Goal: Information Seeking & Learning: Find specific page/section

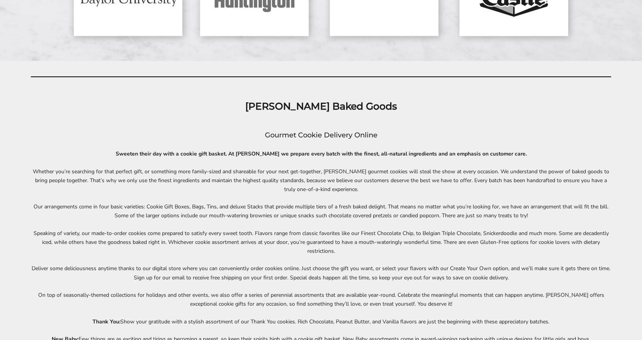
scroll to position [3149, 0]
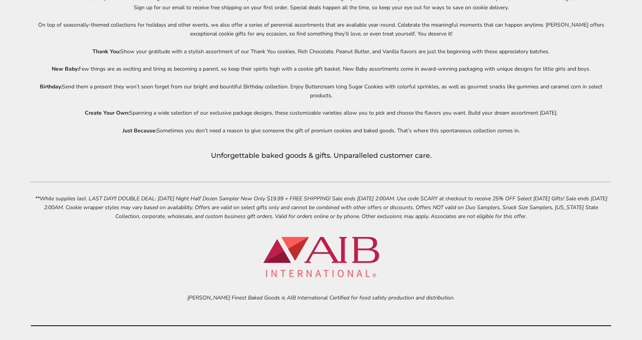
click at [193, 175] on div "C.Krueger’s Baked Goods Gourmet Cookie Delivery Online Sweeten their day with a…" at bounding box center [321, 65] width 580 height 519
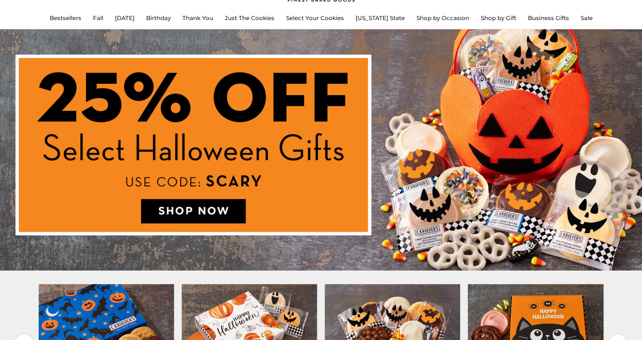
scroll to position [0, 0]
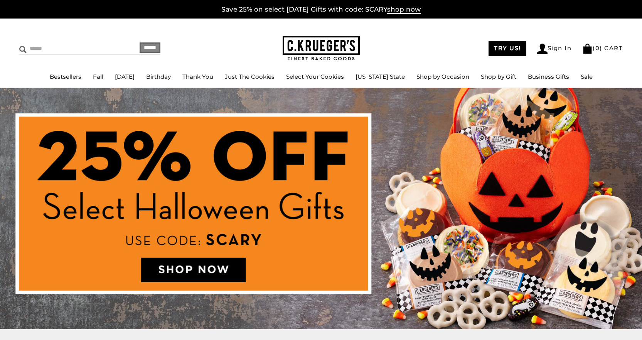
click at [46, 46] on input "Search" at bounding box center [65, 48] width 92 height 12
type input "**********"
click at [140, 42] on input "******" at bounding box center [150, 47] width 21 height 10
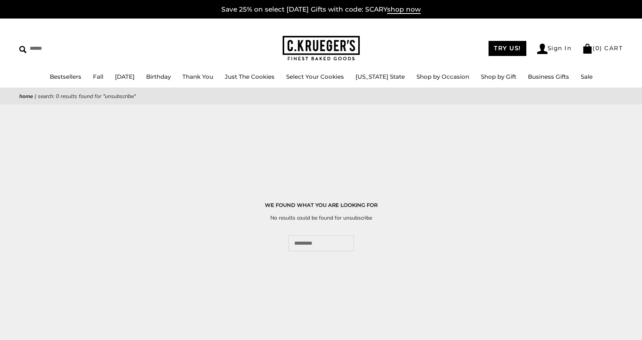
click at [375, 210] on div "WE FOUND WHAT YOU ARE LOOKING FOR No results could be found for unsubscribe" at bounding box center [321, 226] width 642 height 50
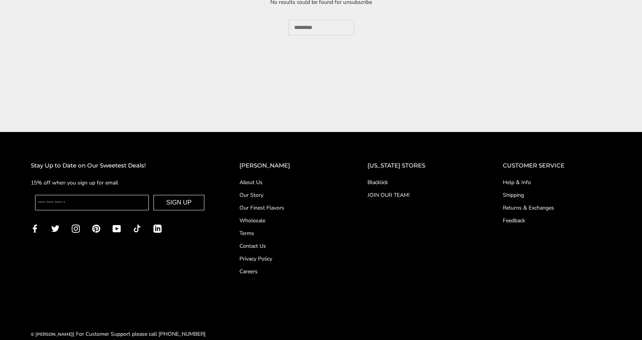
scroll to position [231, 0]
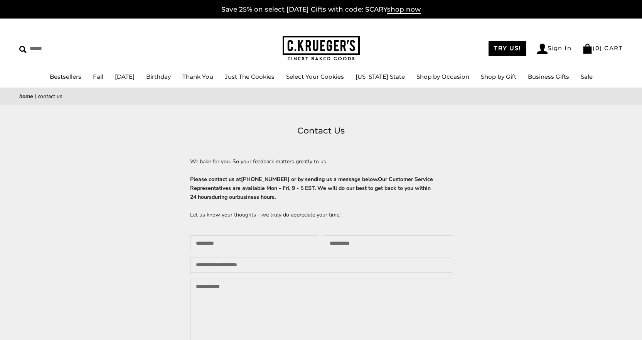
click at [191, 172] on div "We bake for you. So your feedback matters greatly to us. Please contact us at 1…" at bounding box center [321, 264] width 262 height 214
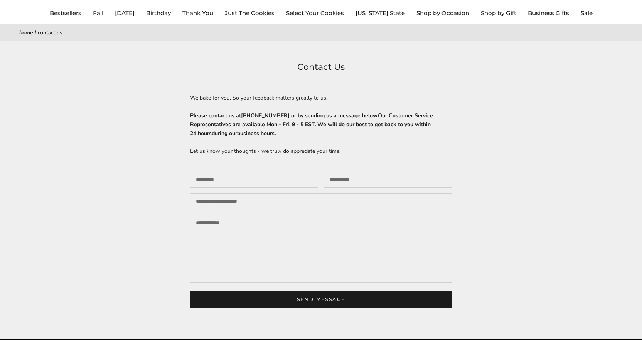
scroll to position [90, 0]
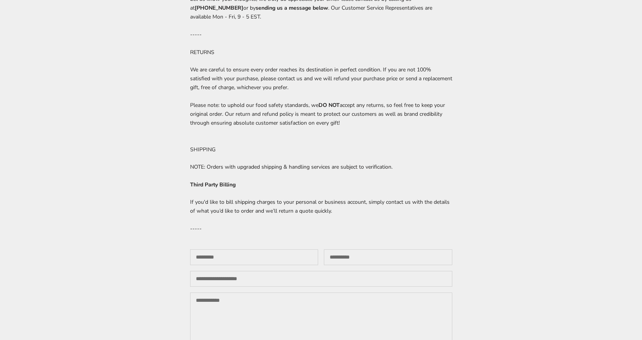
scroll to position [360, 0]
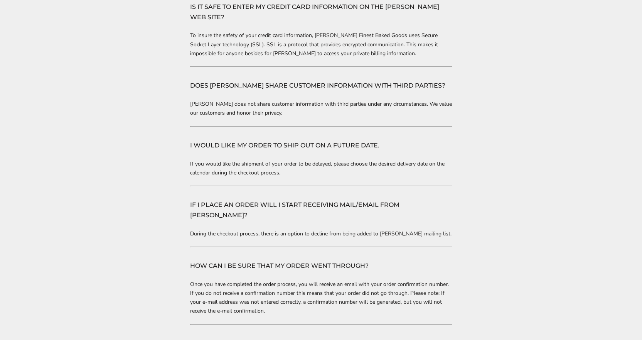
scroll to position [540, 0]
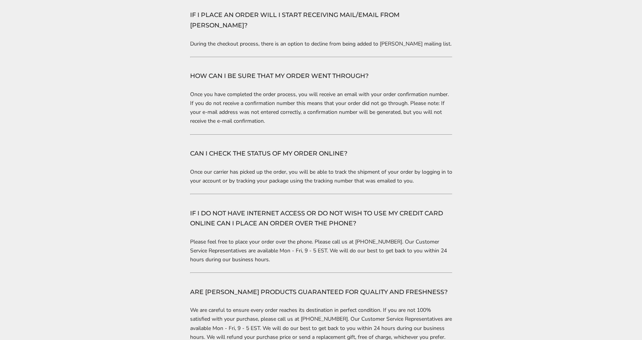
scroll to position [720, 0]
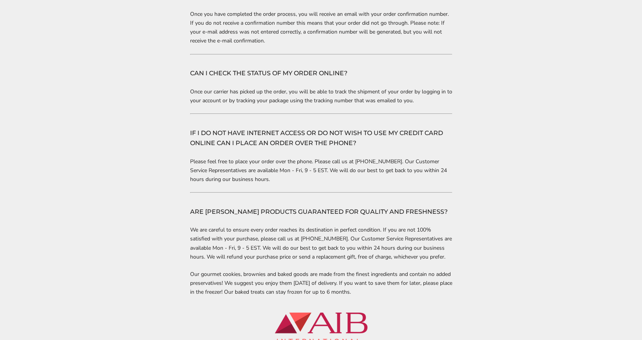
click at [186, 118] on div "Help & Info Customer Service Thank you for choosing [PERSON_NAME] Finest Baked …" at bounding box center [321, 265] width 642 height 1723
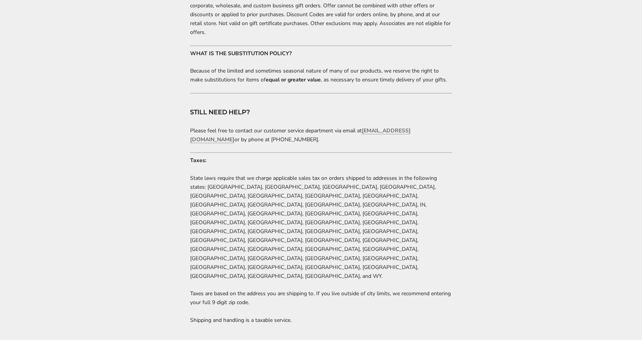
scroll to position [1530, 0]
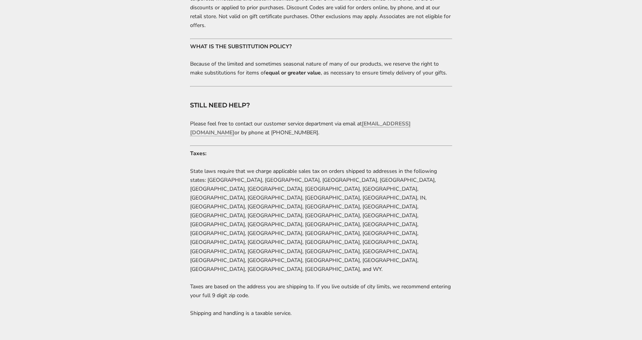
click at [321, 145] on hr at bounding box center [321, 145] width 262 height 1
